Goal: Find specific page/section: Find specific page/section

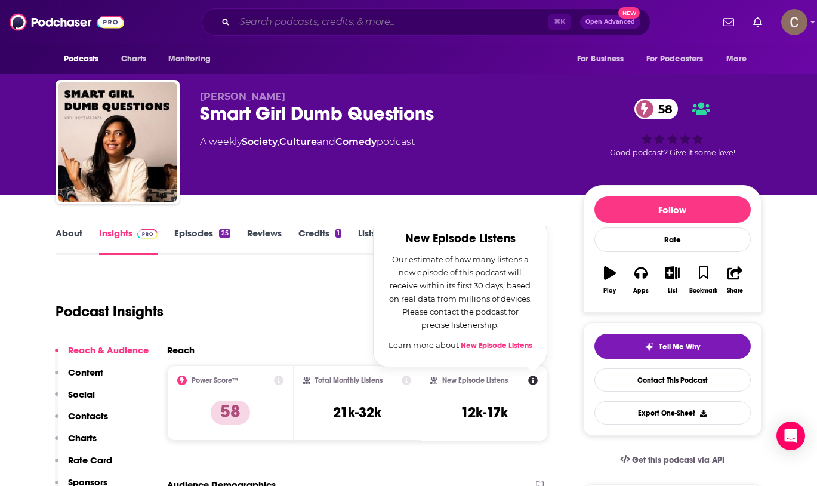
click at [258, 30] on input "Search podcasts, credits, & more..." at bounding box center [391, 22] width 314 height 19
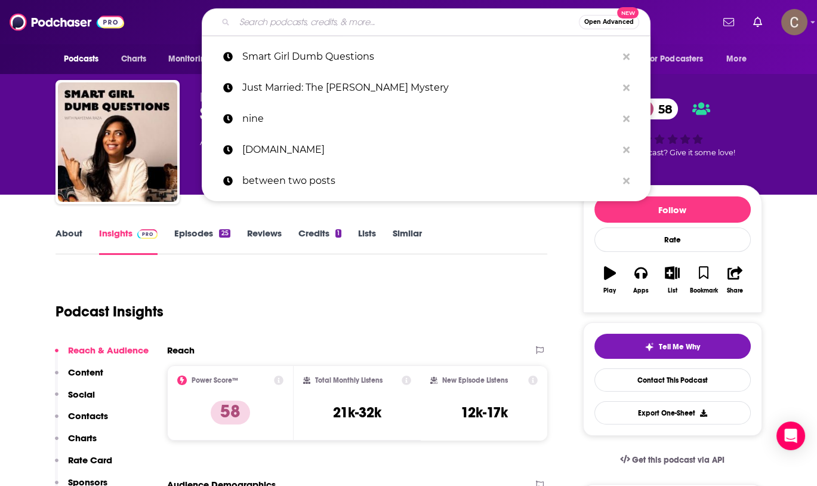
paste input "[PERSON_NAME] Podcast"
type input "[PERSON_NAME] Podcast"
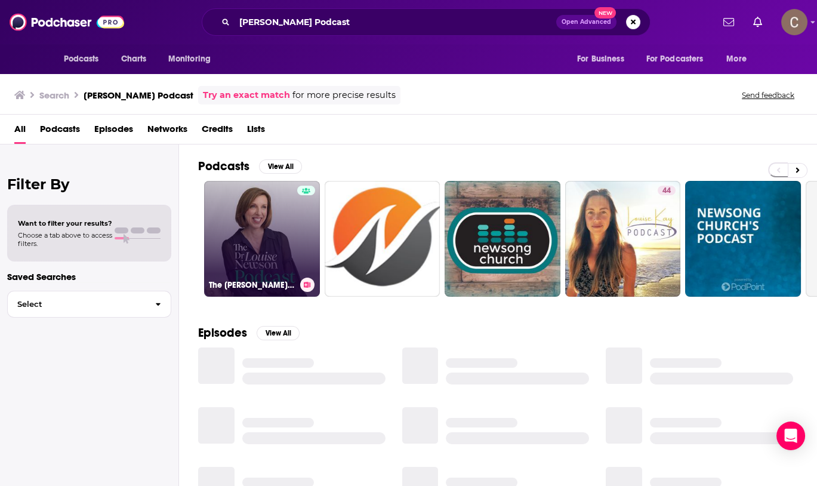
click at [293, 243] on link "The [PERSON_NAME] Podcast" at bounding box center [262, 239] width 116 height 116
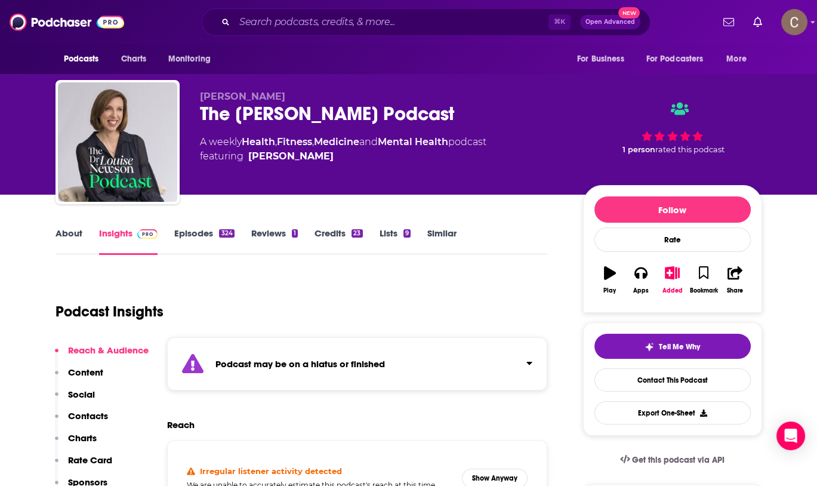
click at [495, 363] on div "Podcast may be on a hiatus or finished" at bounding box center [357, 363] width 381 height 53
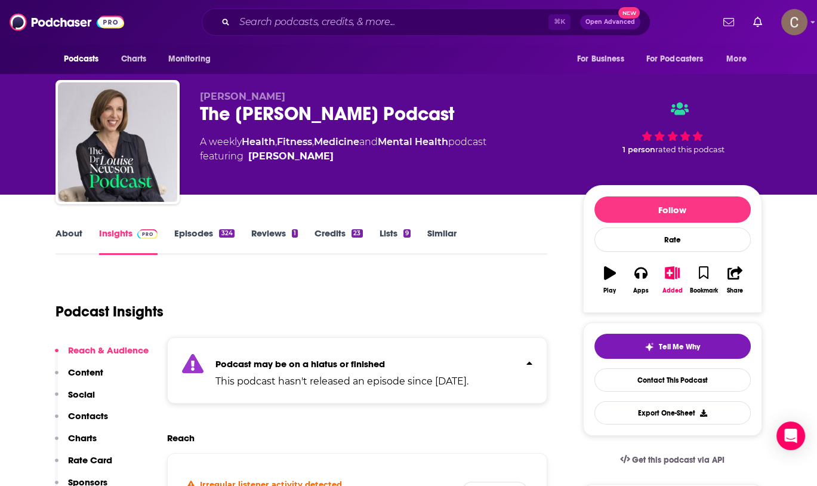
click at [515, 359] on div "Podcast may be on a hiatus or finished This podcast hasn't released an episode …" at bounding box center [357, 370] width 381 height 66
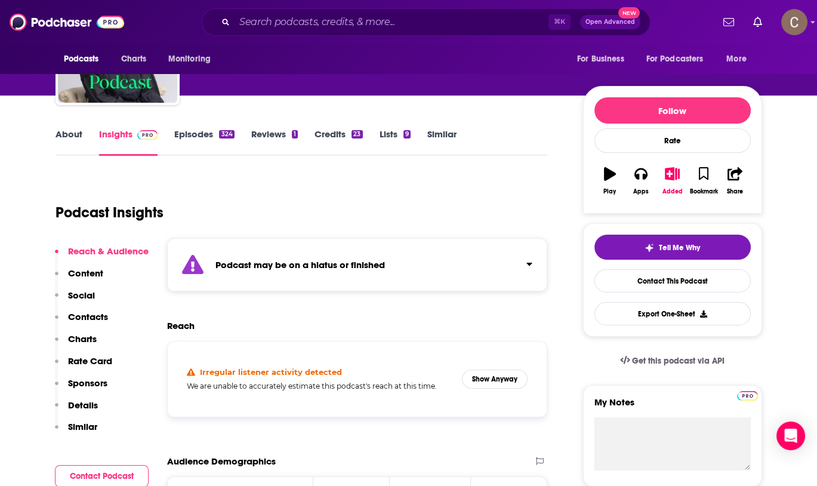
scroll to position [107, 0]
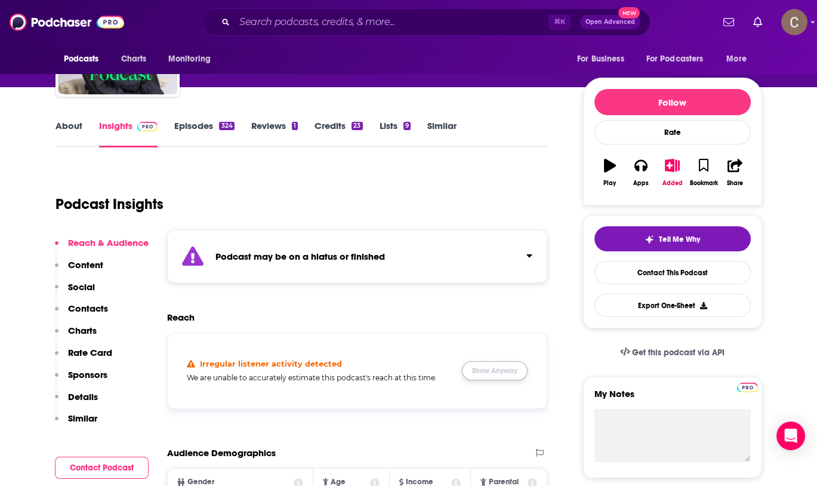
click at [503, 371] on button "Show Anyway" at bounding box center [495, 370] width 66 height 19
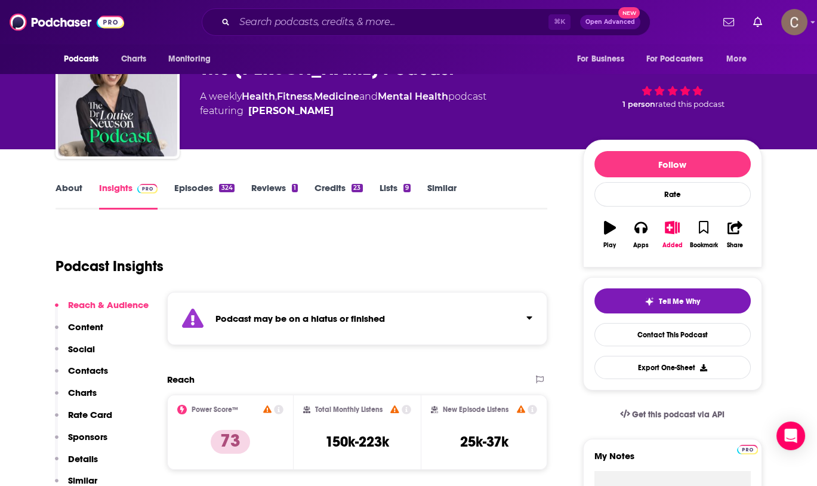
scroll to position [0, 0]
